Goal: Task Accomplishment & Management: Complete application form

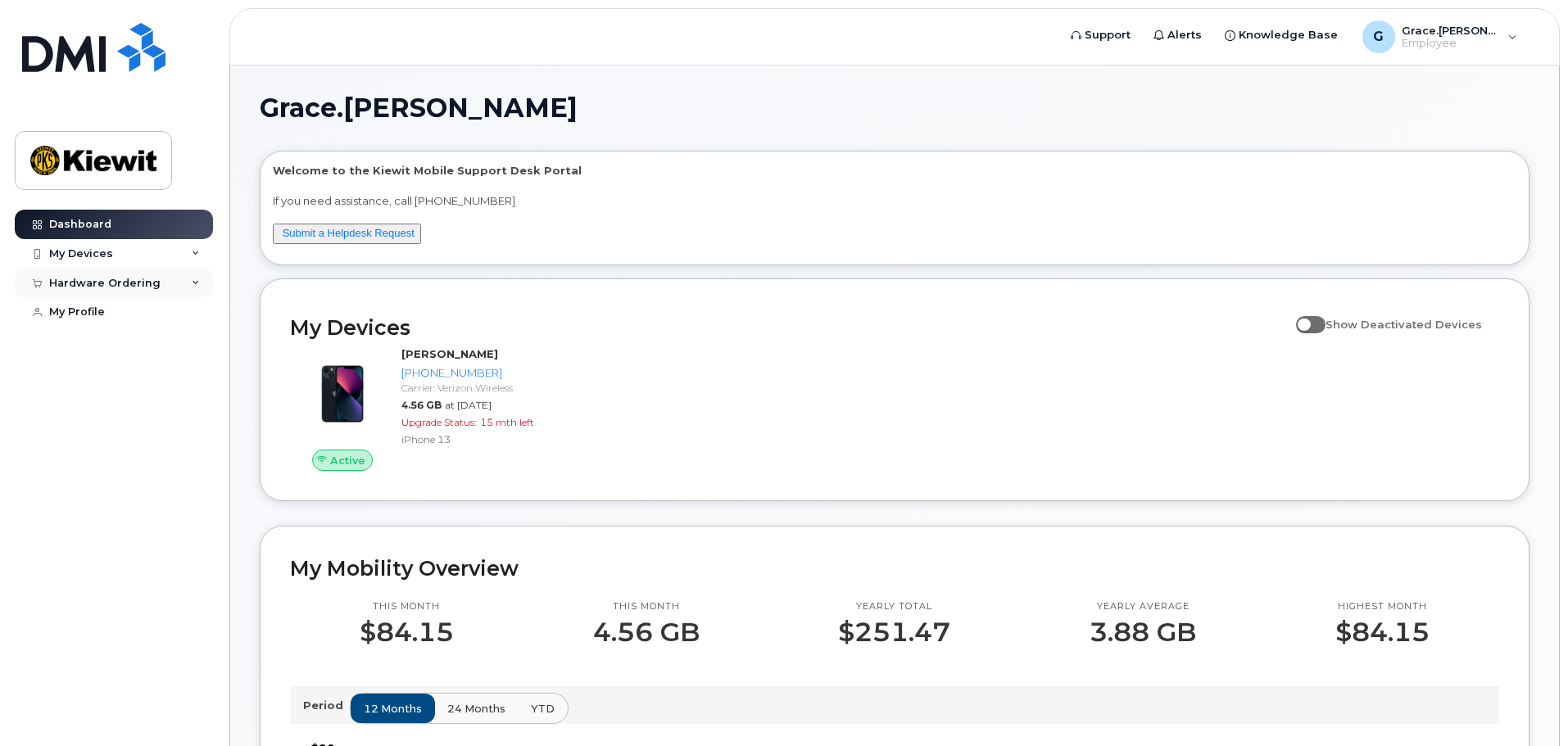
click at [197, 290] on div "Hardware Ordering" at bounding box center [114, 282] width 198 height 29
click at [98, 315] on div "New Order" at bounding box center [88, 312] width 62 height 15
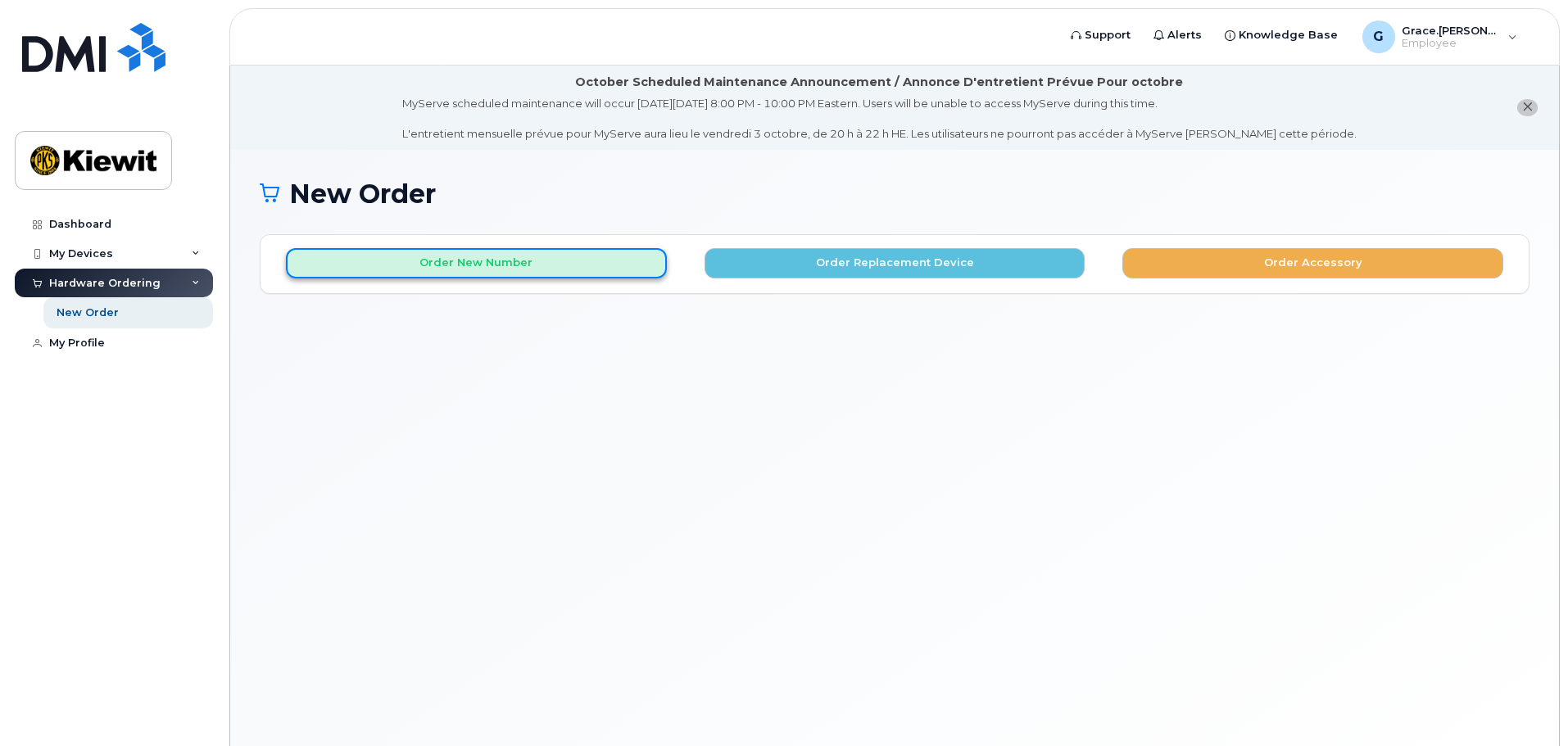
click at [495, 271] on button "Order New Number" at bounding box center [476, 263] width 381 height 30
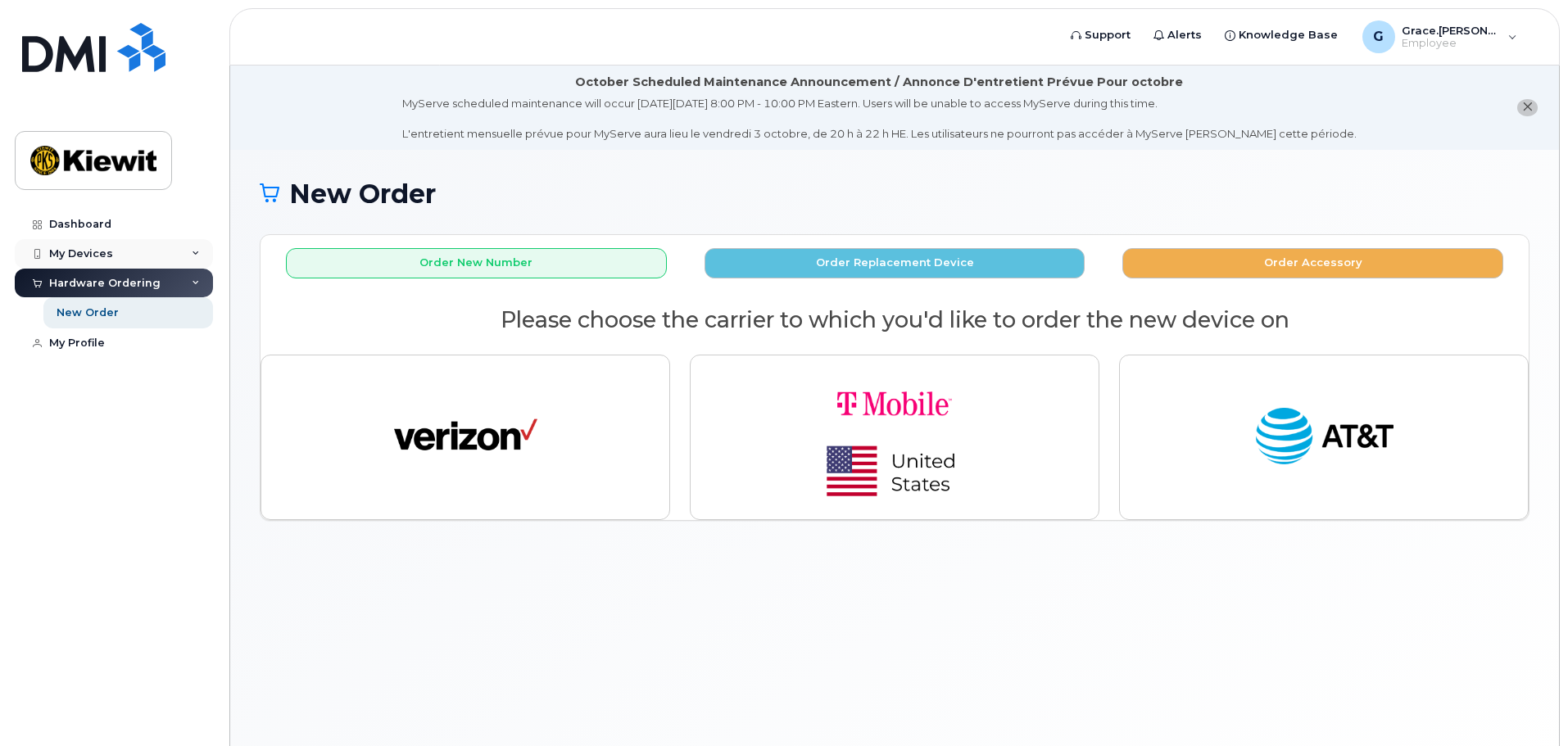
click at [110, 254] on div "My Devices" at bounding box center [81, 253] width 64 height 13
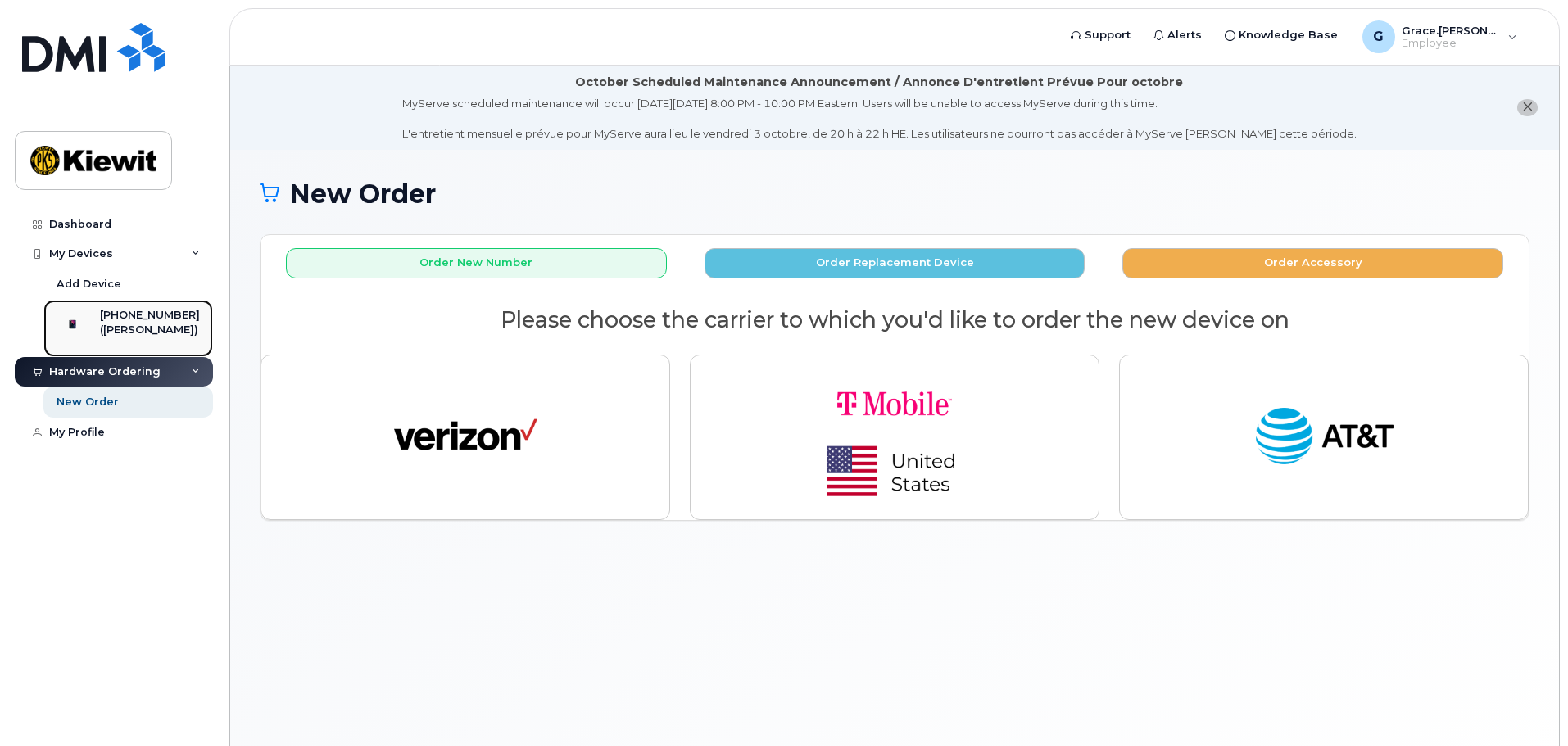
click at [112, 327] on div "([PERSON_NAME])" at bounding box center [150, 330] width 100 height 15
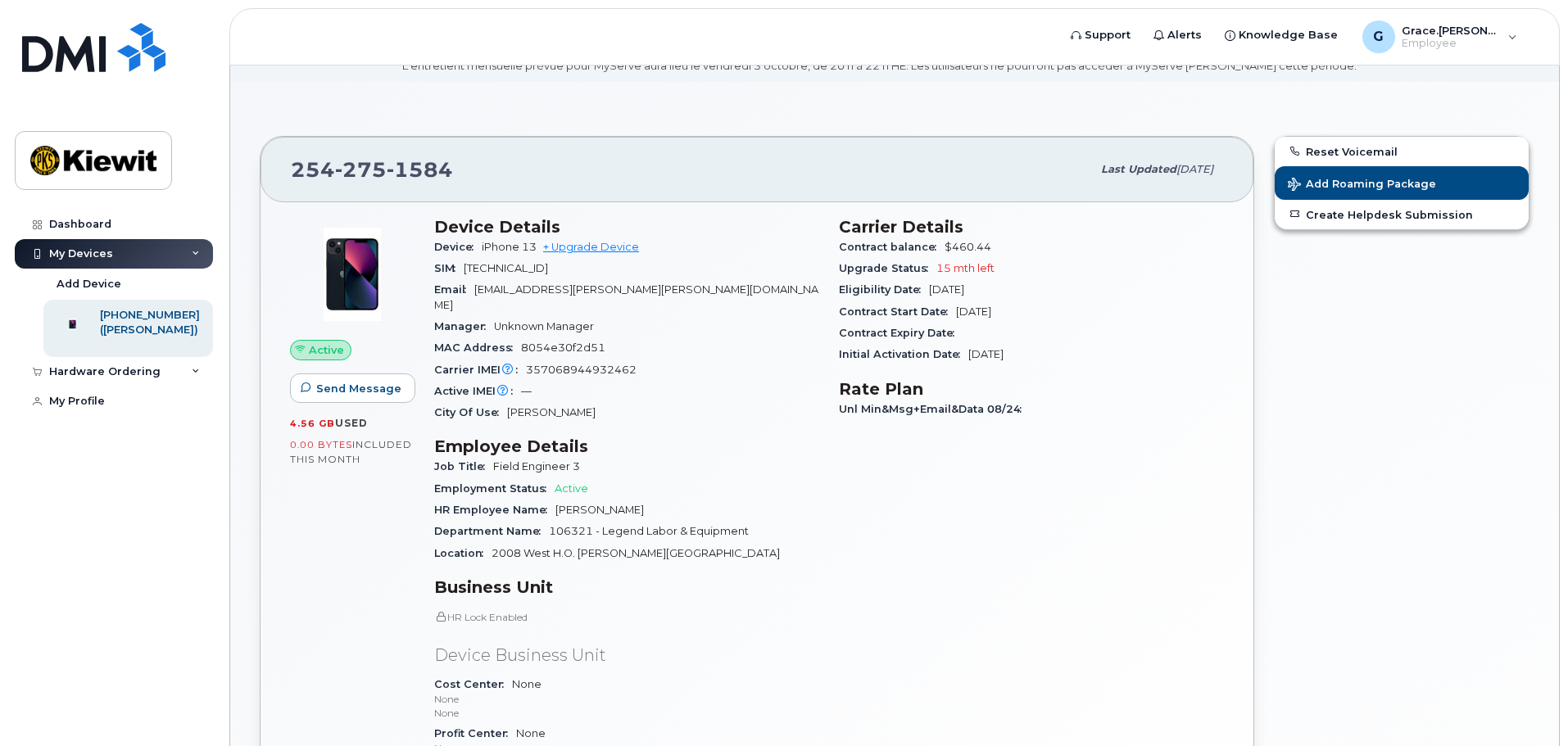
scroll to position [164, 0]
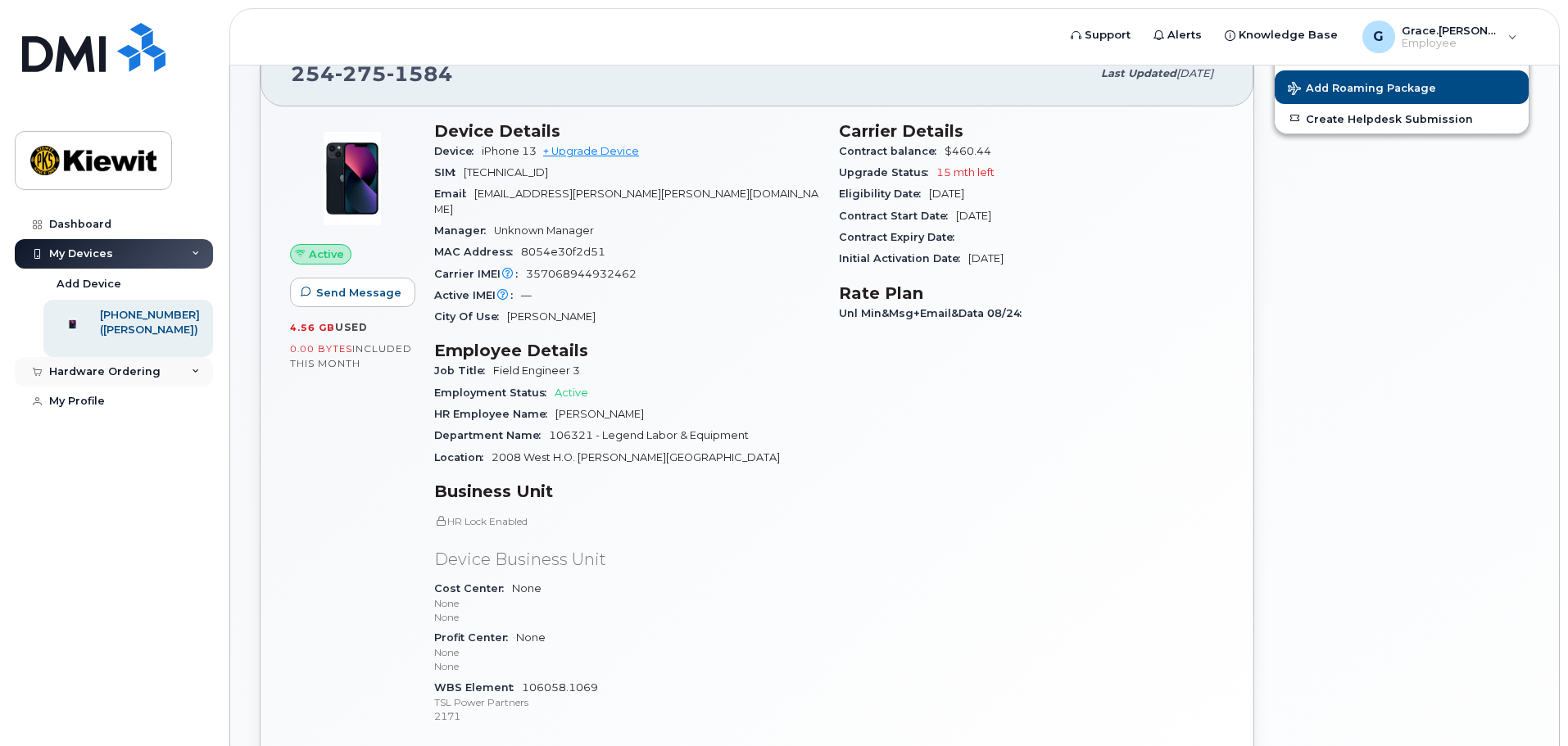
click at [104, 378] on div "Hardware Ordering" at bounding box center [105, 372] width 112 height 13
click at [119, 408] on link "New Order" at bounding box center [128, 402] width 170 height 31
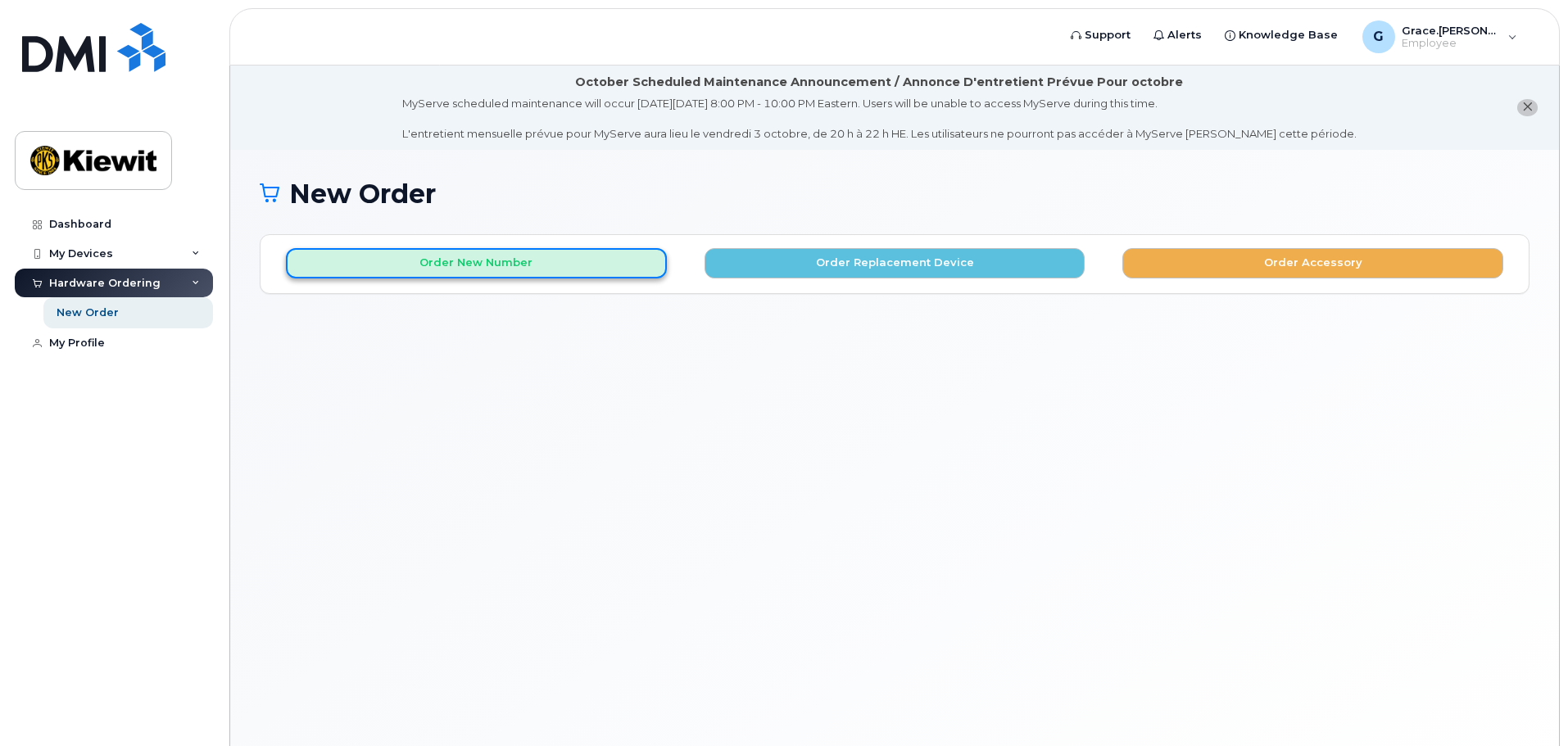
click at [529, 272] on button "Order New Number" at bounding box center [476, 263] width 381 height 30
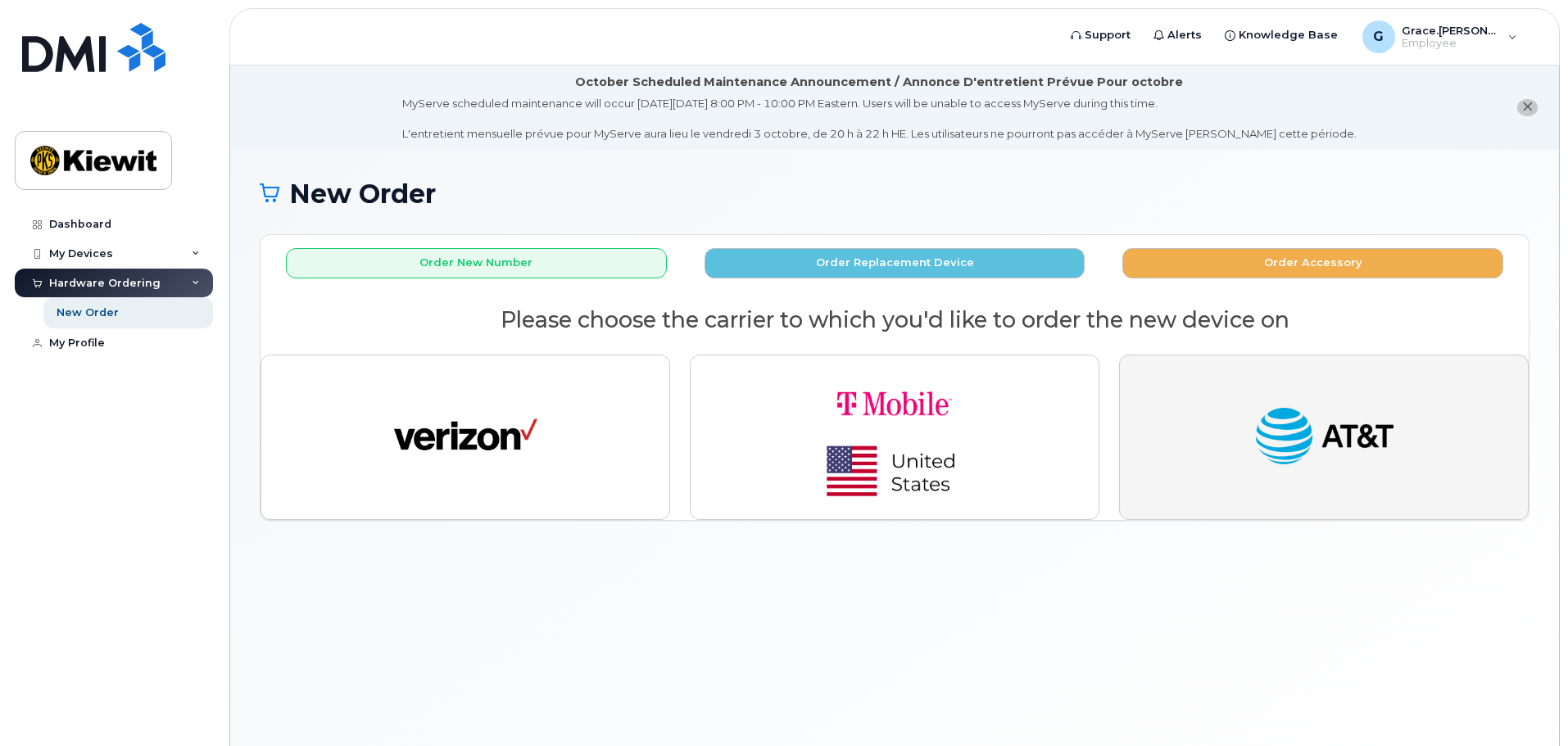
click at [1354, 449] on img "button" at bounding box center [1325, 436] width 143 height 73
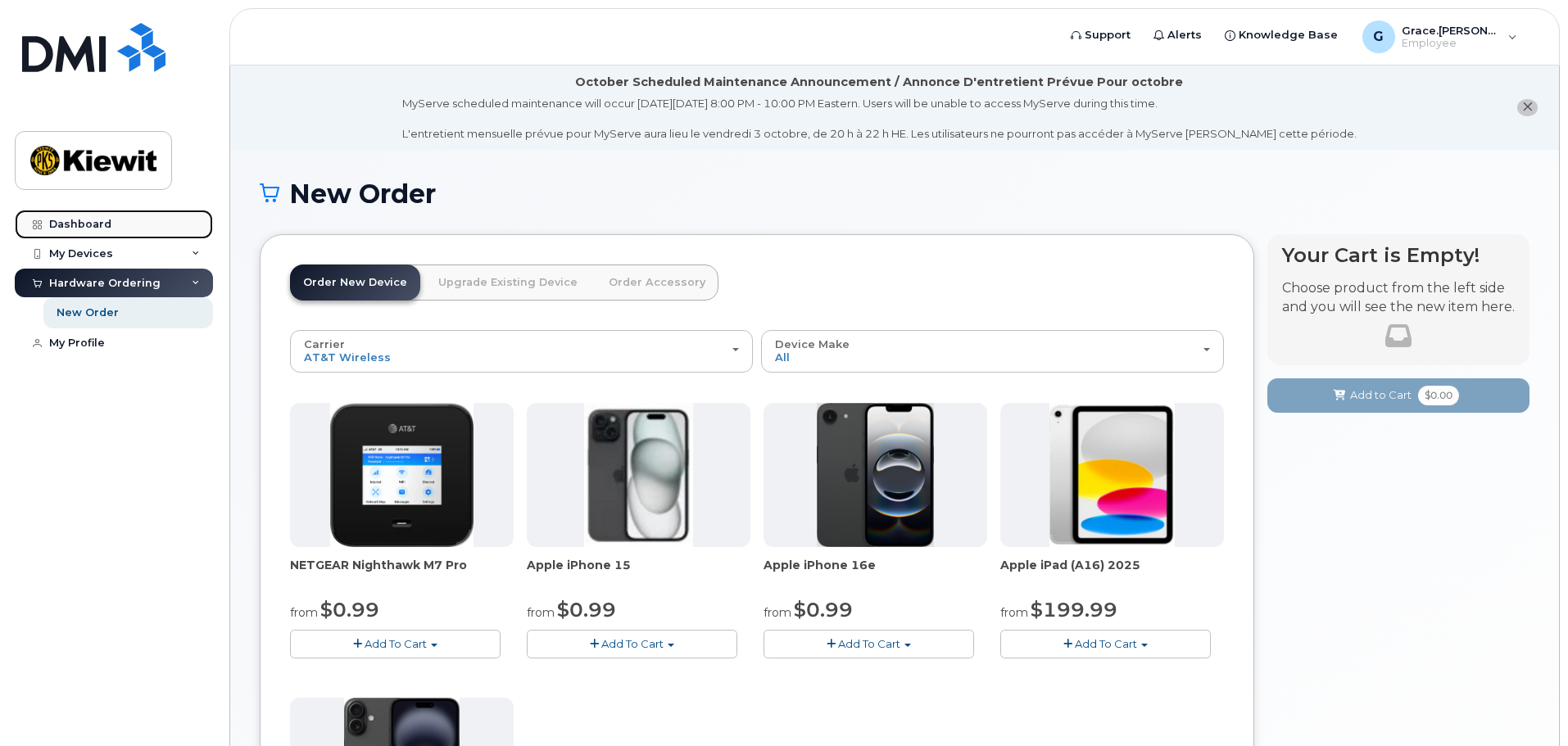
click at [97, 229] on div "Dashboard" at bounding box center [81, 224] width 62 height 13
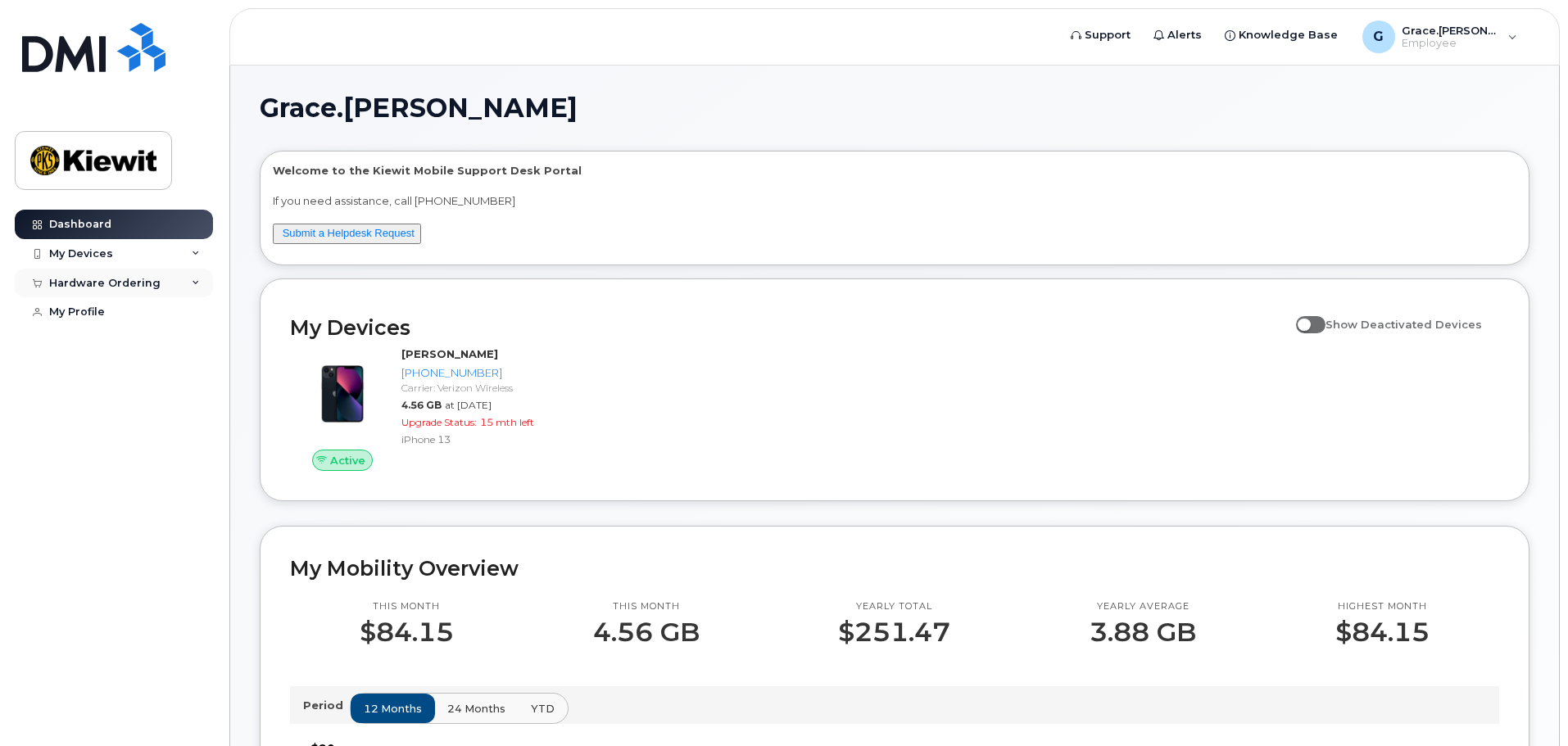
click at [113, 290] on div "Hardware Ordering" at bounding box center [114, 282] width 198 height 29
click at [120, 309] on link "New Order" at bounding box center [128, 312] width 170 height 31
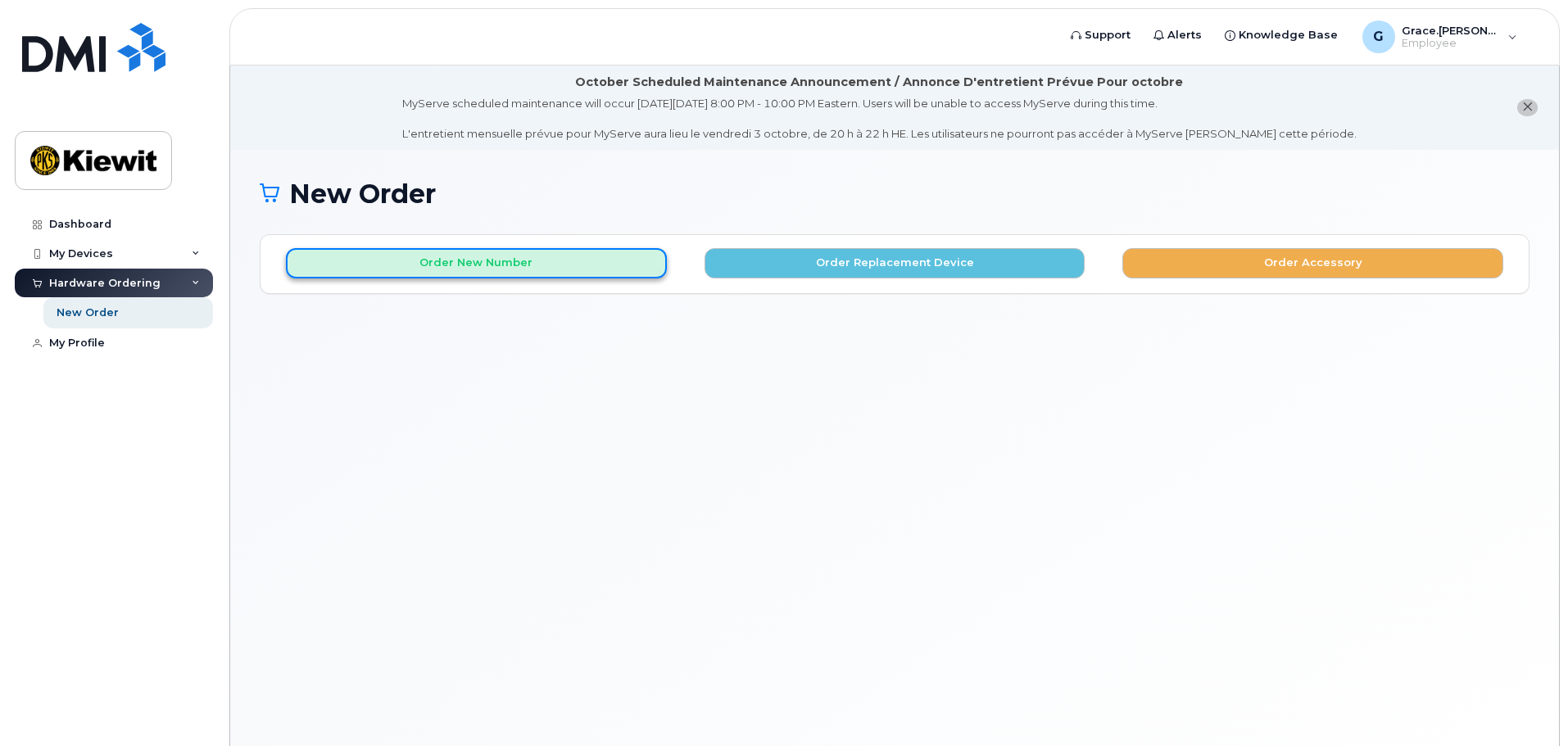
click at [531, 251] on button "Order New Number" at bounding box center [476, 263] width 381 height 30
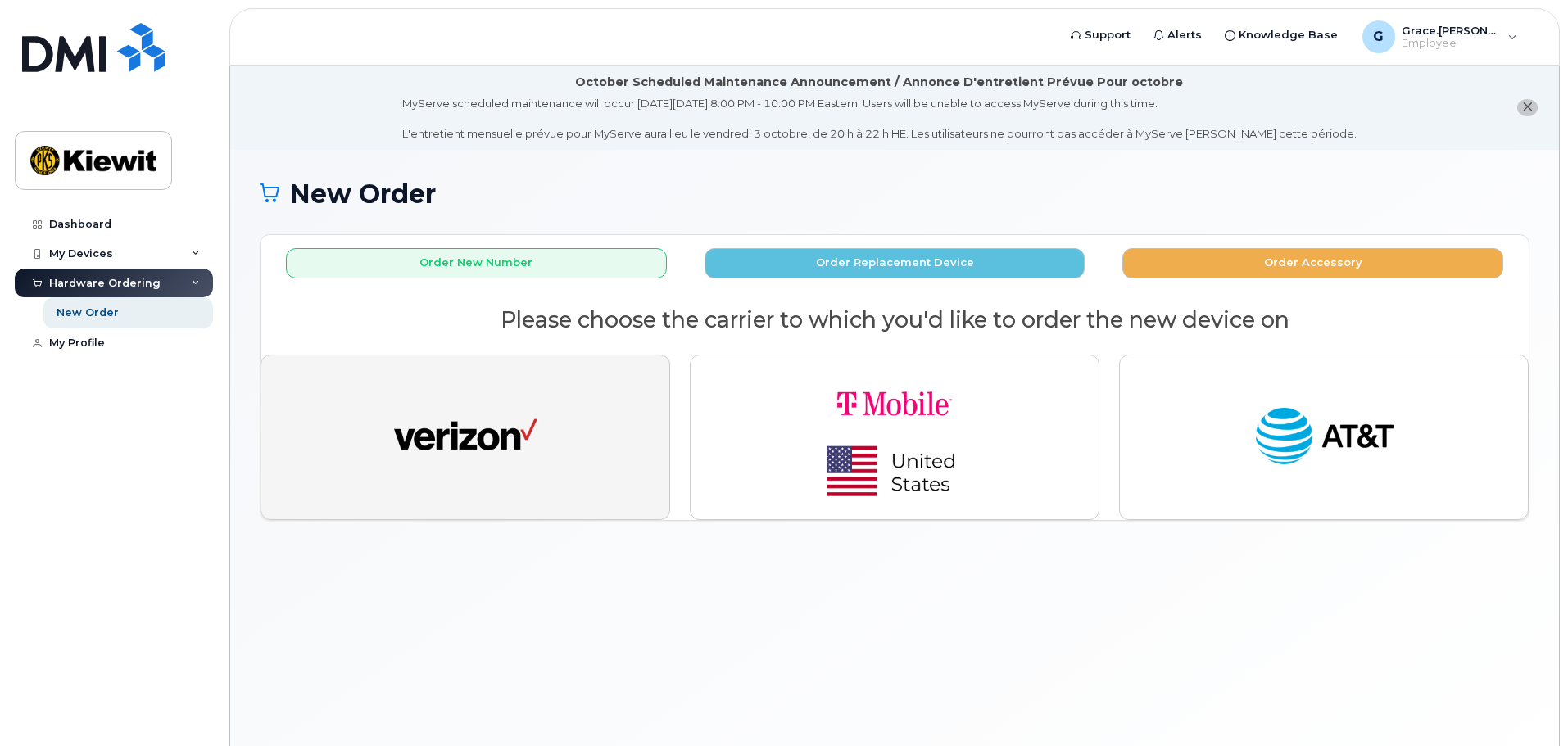
click at [463, 423] on img "button" at bounding box center [466, 436] width 143 height 73
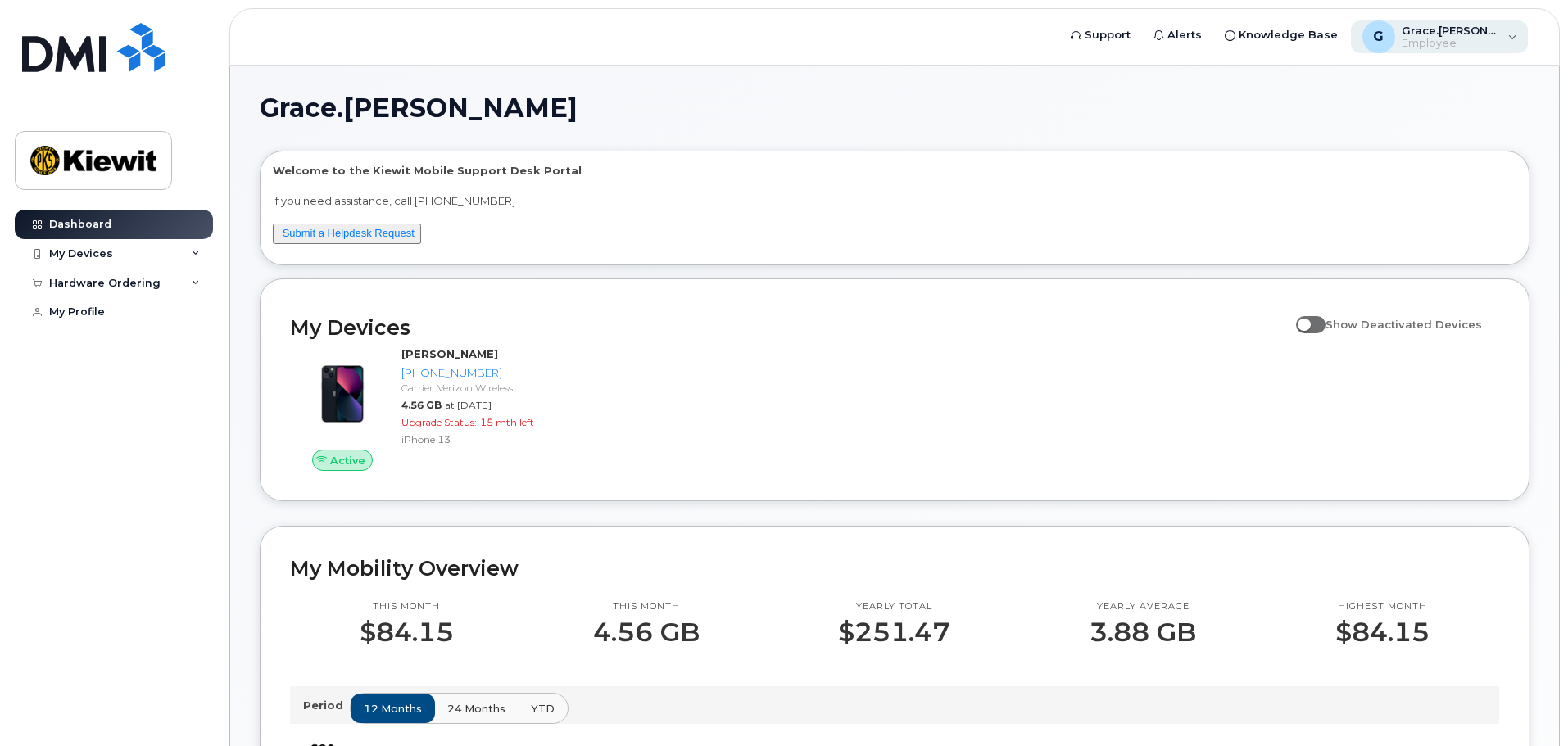
click at [1525, 41] on div "G Grace.Martinez Employee" at bounding box center [1440, 36] width 178 height 33
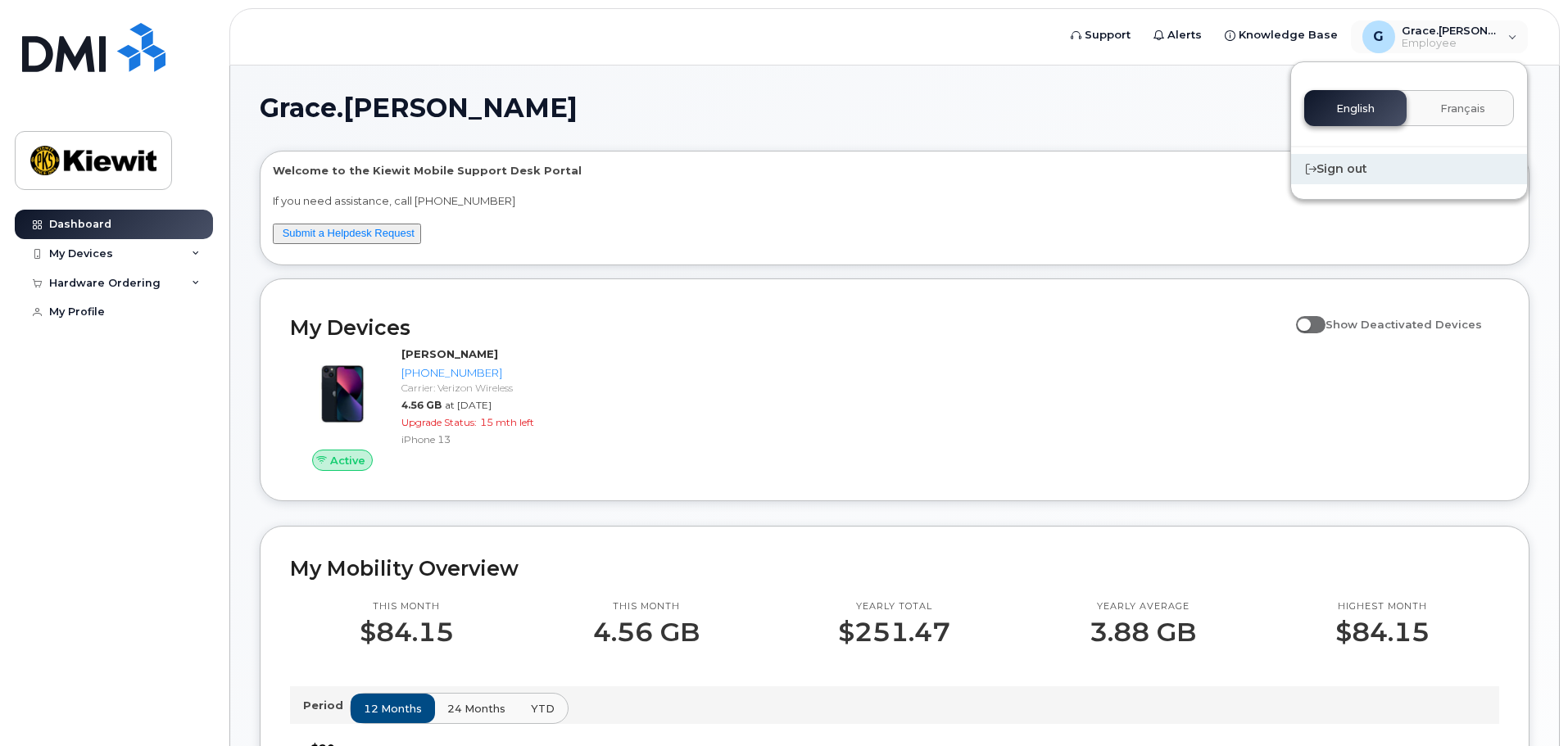
click at [1366, 171] on div "Sign out" at bounding box center [1409, 169] width 236 height 30
